Goal: Information Seeking & Learning: Learn about a topic

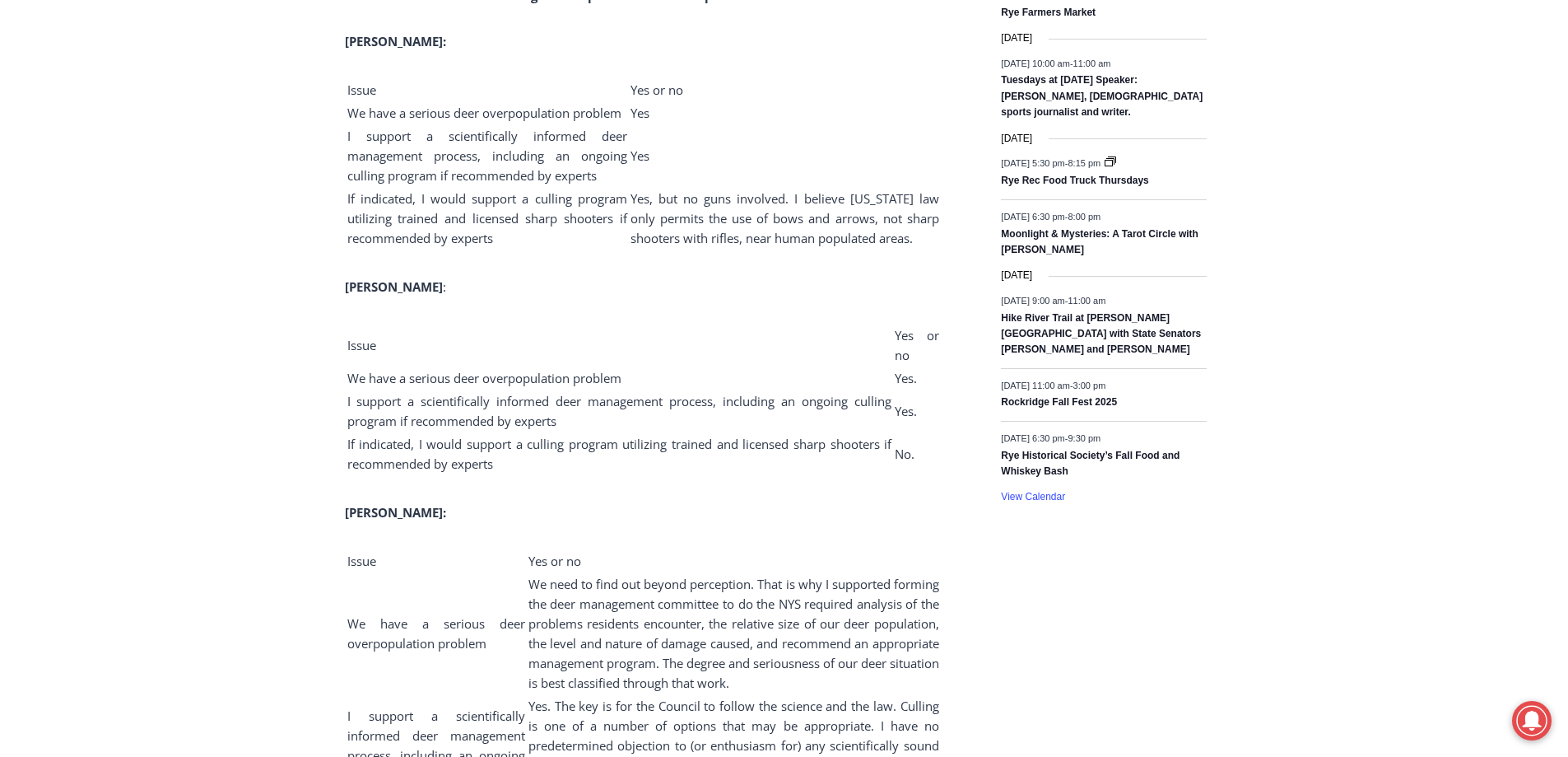
scroll to position [1235, 0]
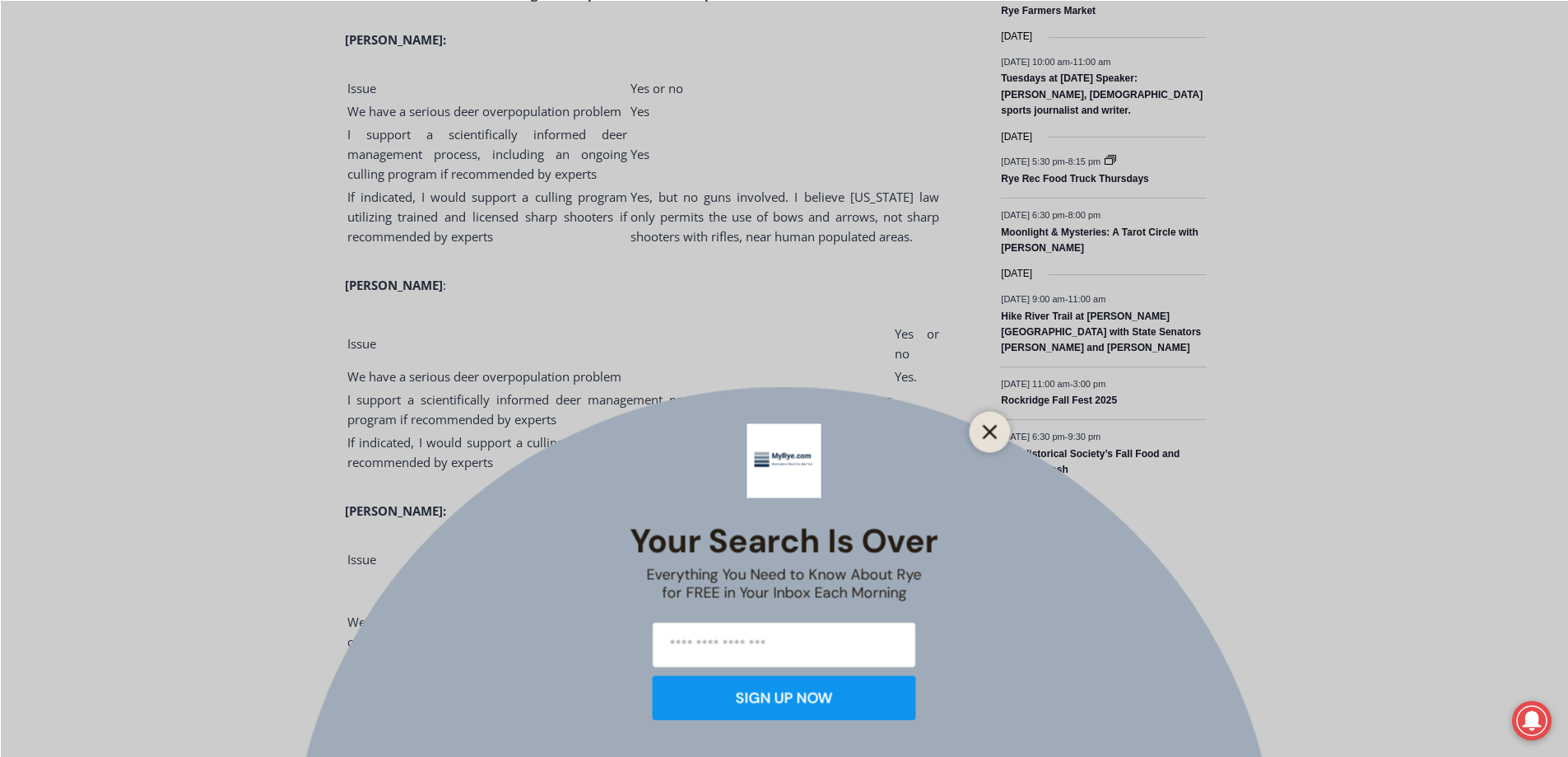
click at [981, 434] on button "Close" at bounding box center [990, 432] width 23 height 23
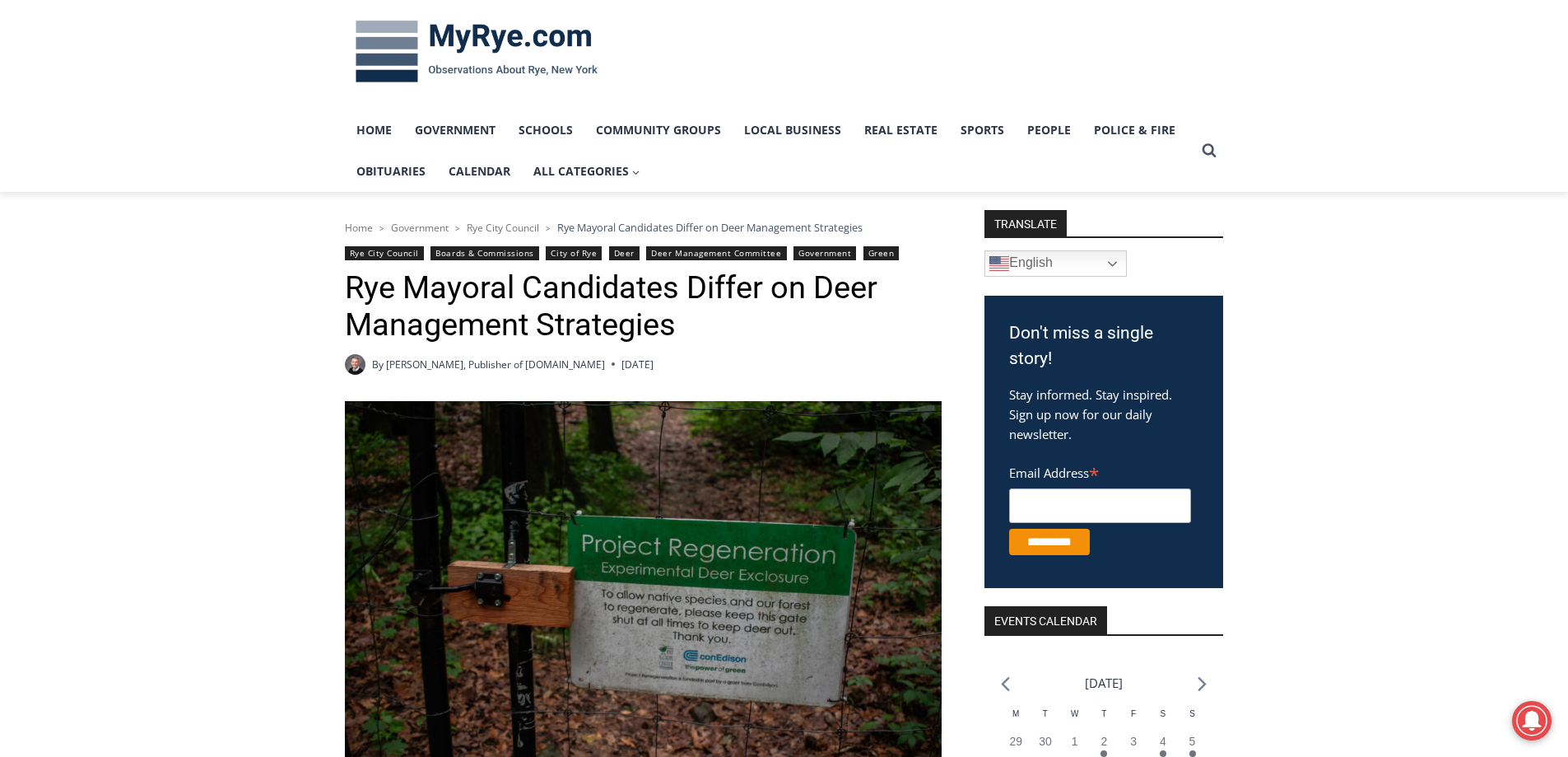
scroll to position [0, 0]
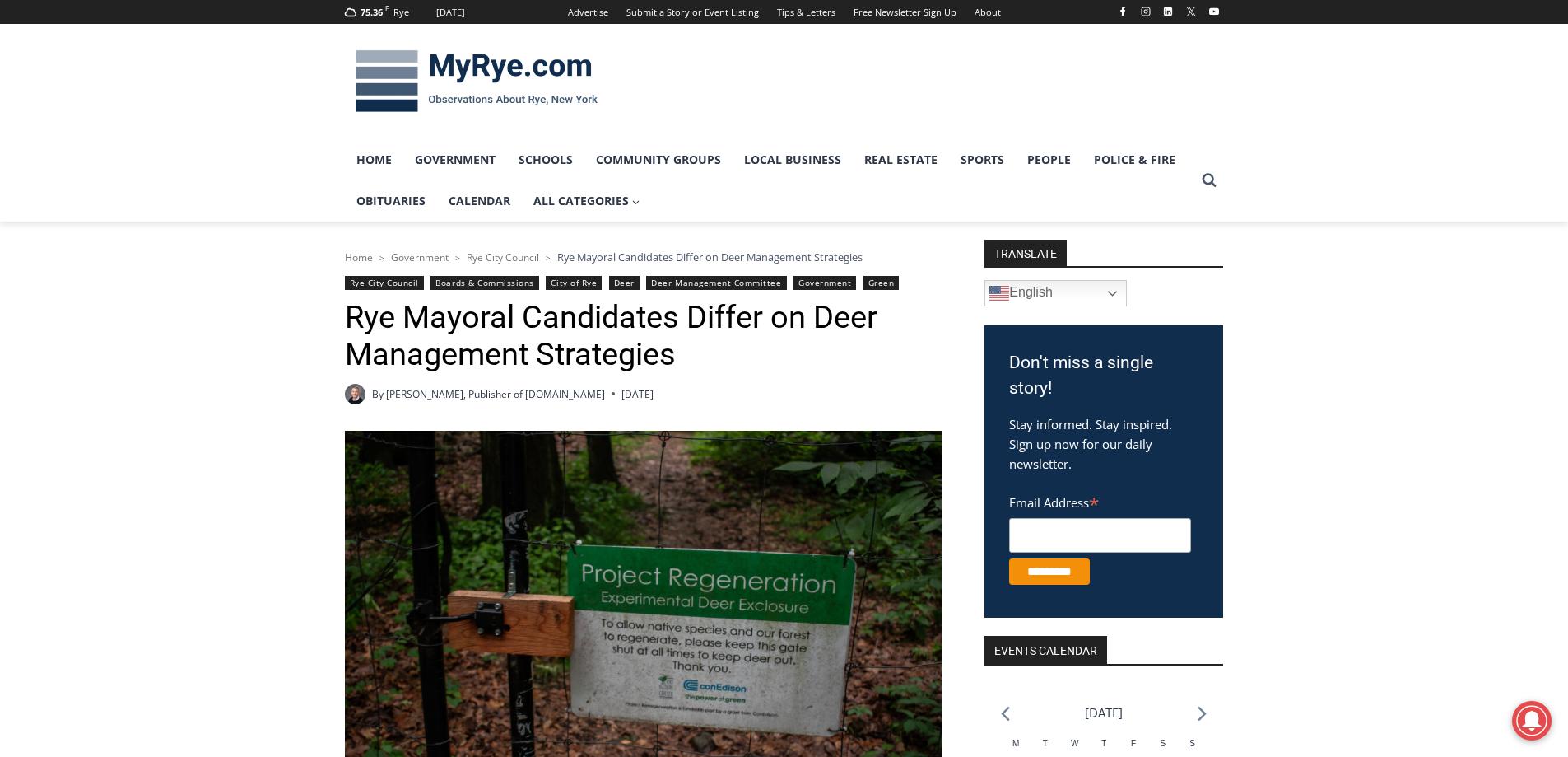
click at [467, 60] on img at bounding box center [475, 80] width 263 height 85
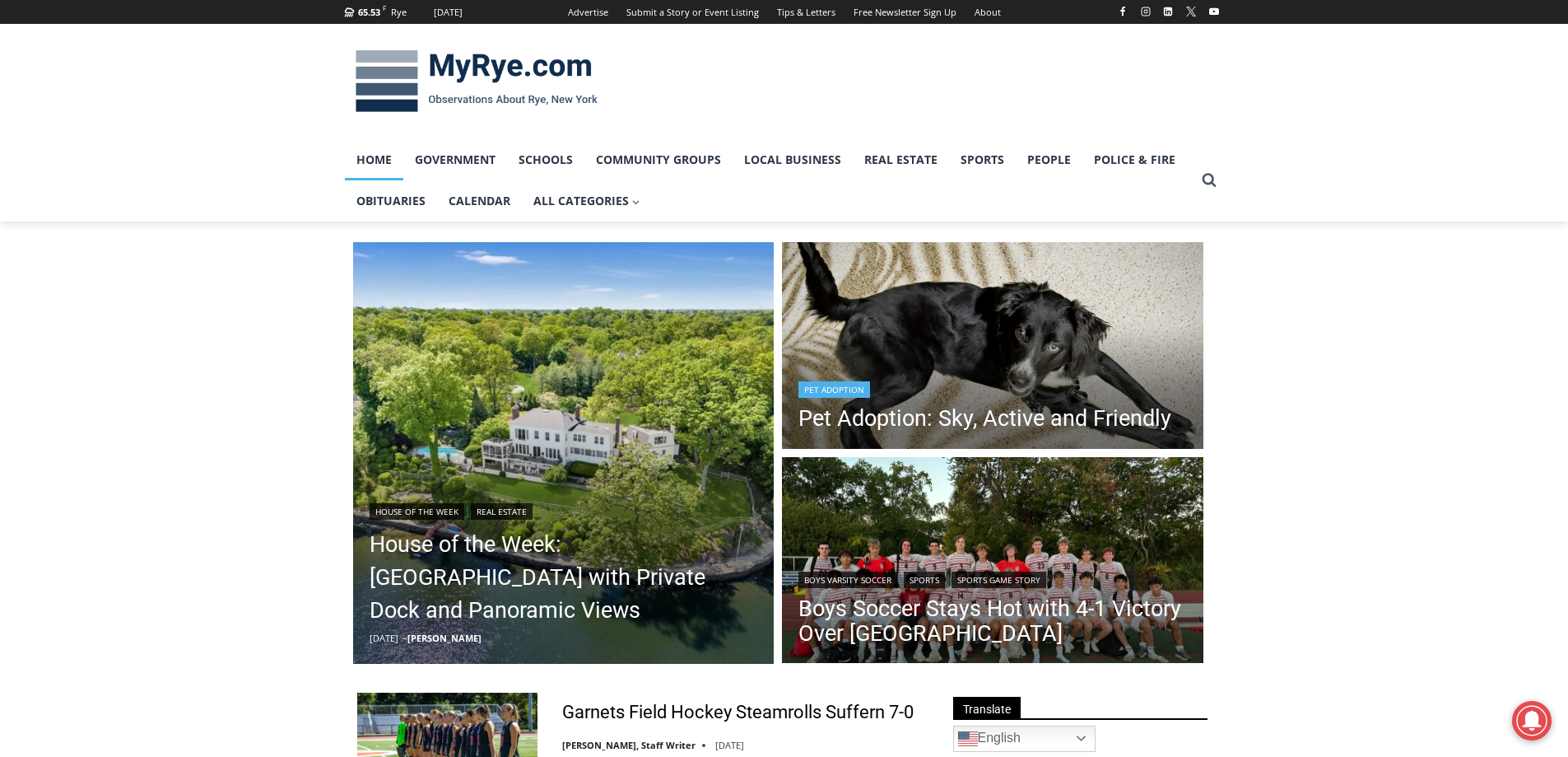
click at [1102, 367] on header "Pet Adoption Pet Adoption: Sky, Active and Friendly" at bounding box center [984, 406] width 406 height 93
click at [527, 491] on header "House of the Week | Real Estate House of the Week: [GEOGRAPHIC_DATA] with Priva…" at bounding box center [563, 572] width 421 height 182
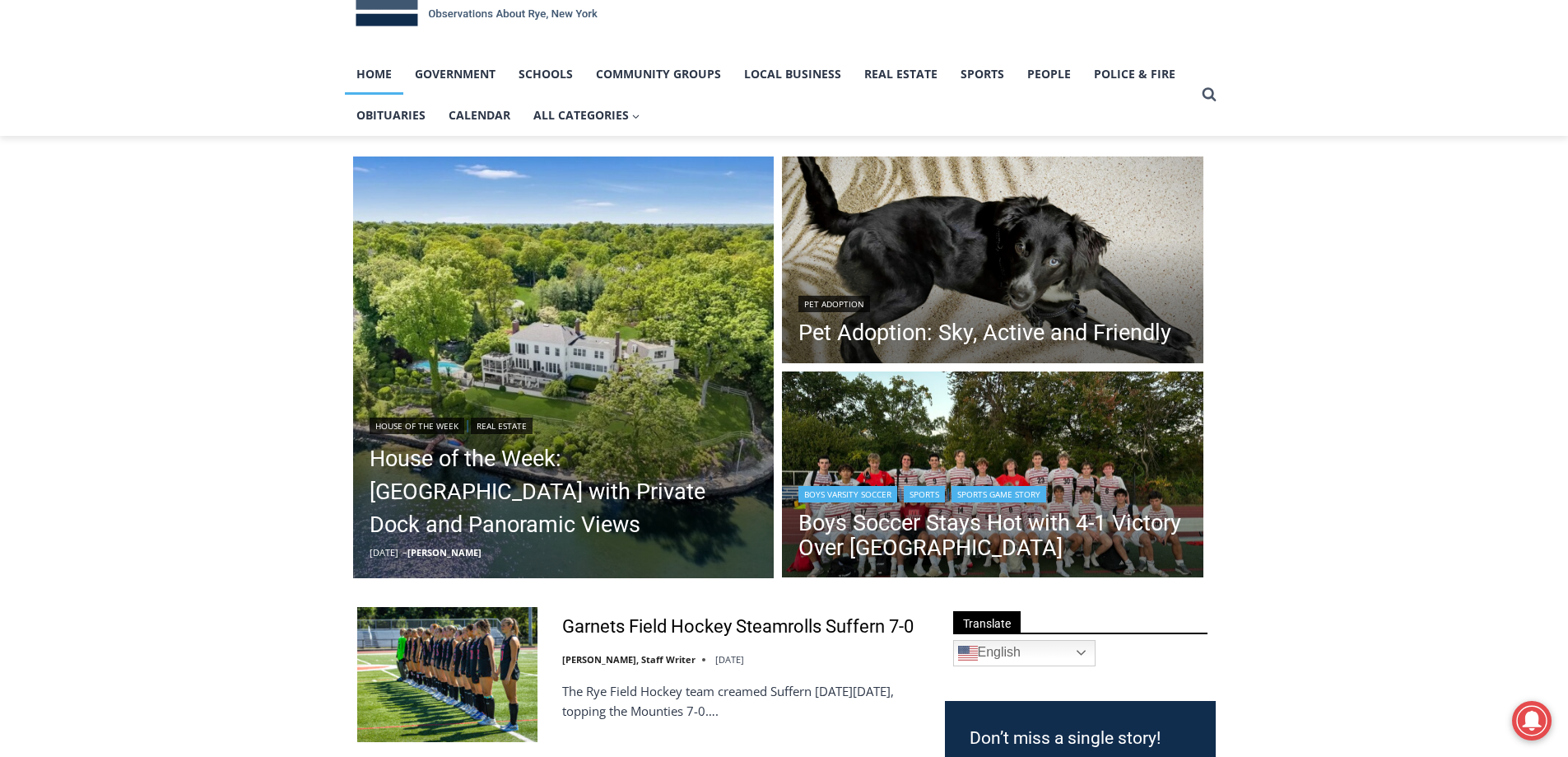
scroll to position [82, 0]
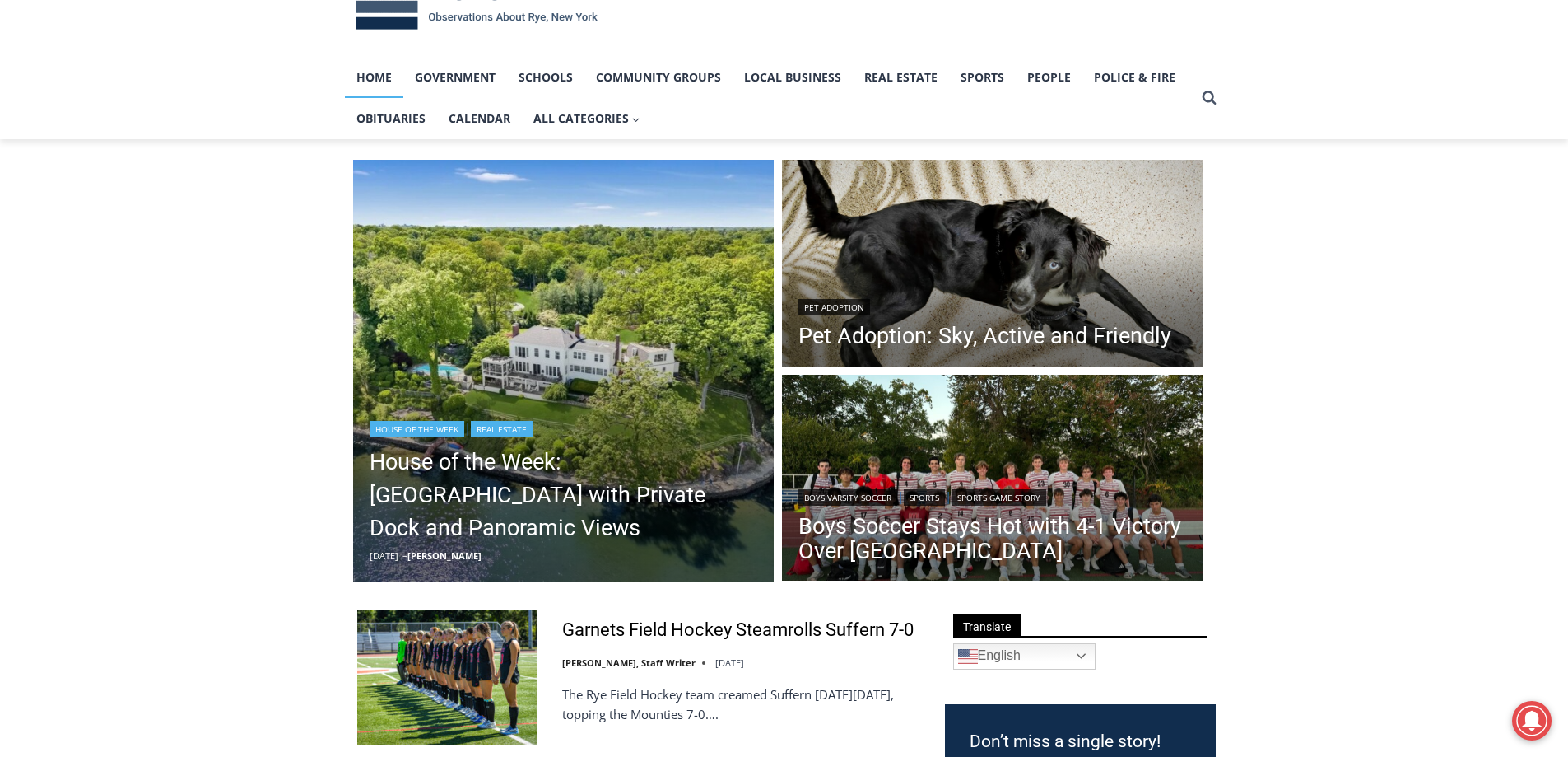
click at [558, 367] on img "Read More House of the Week: Historic Rye Waterfront Estate with Private Dock a…" at bounding box center [563, 370] width 421 height 421
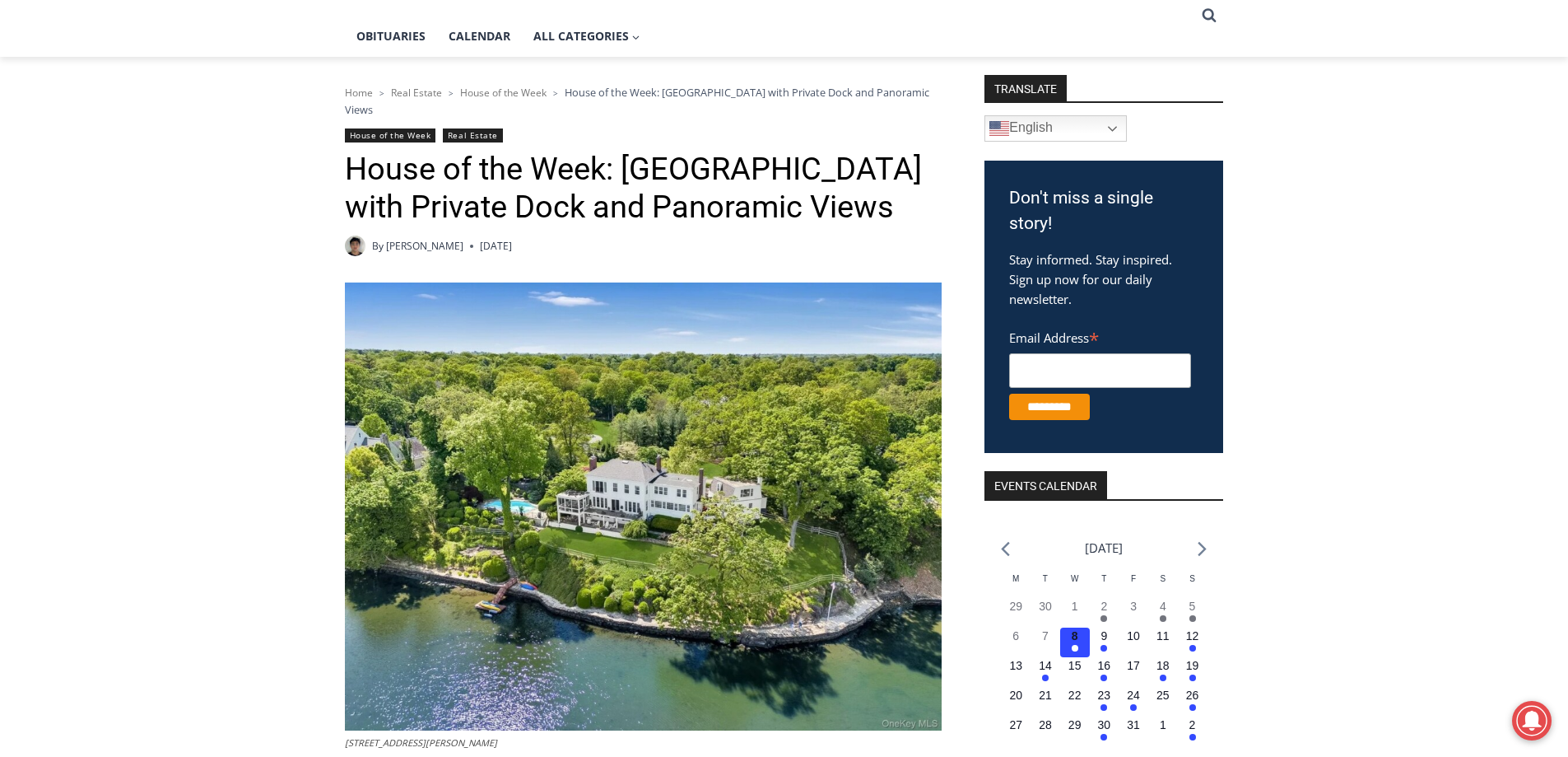
scroll to position [494, 0]
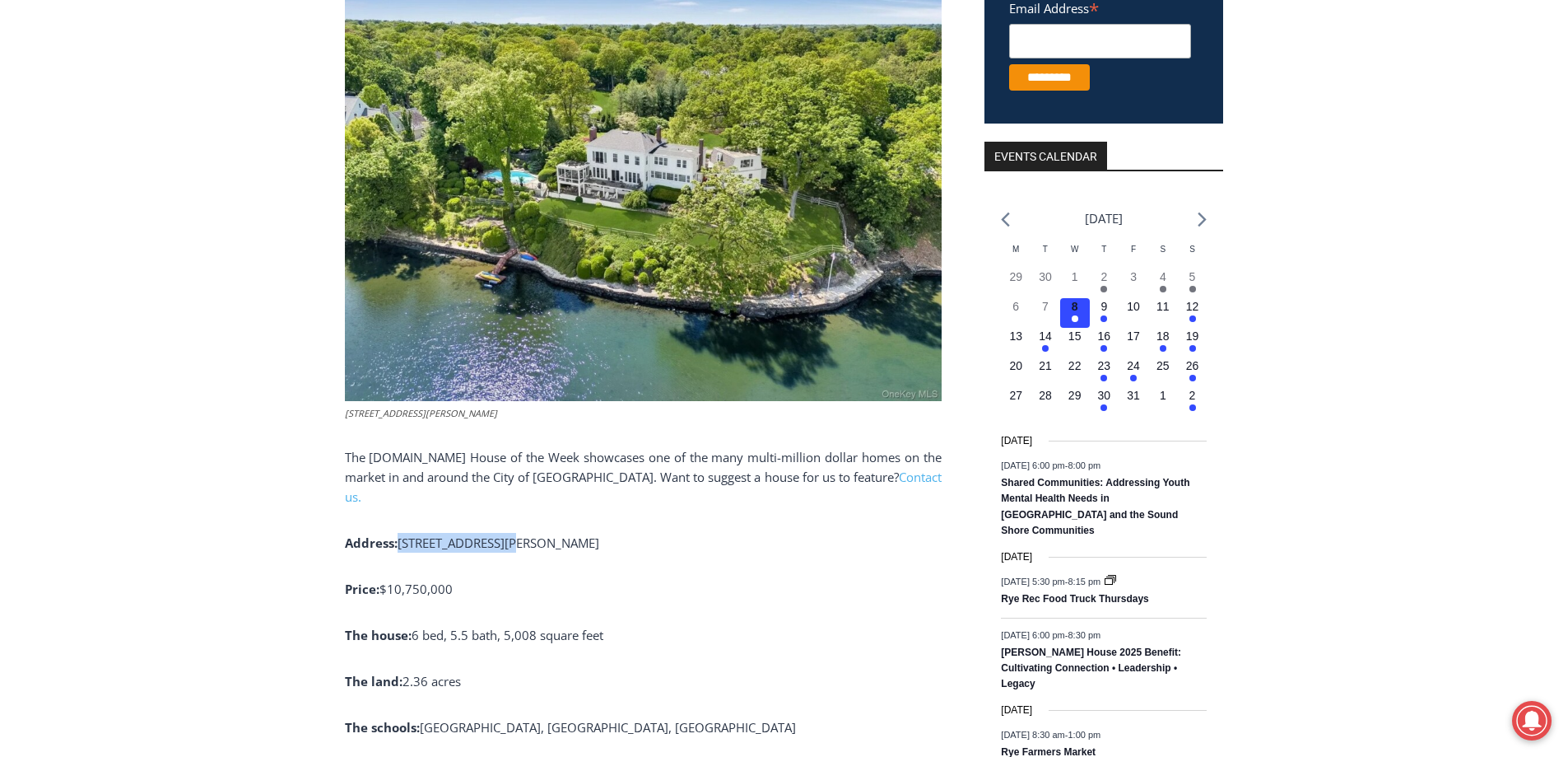
drag, startPoint x: 404, startPoint y: 567, endPoint x: 502, endPoint y: 567, distance: 98.0
click at [502, 551] on span "13 Kirby Lane, Rye" at bounding box center [498, 542] width 202 height 16
